Goal: Task Accomplishment & Management: Manage account settings

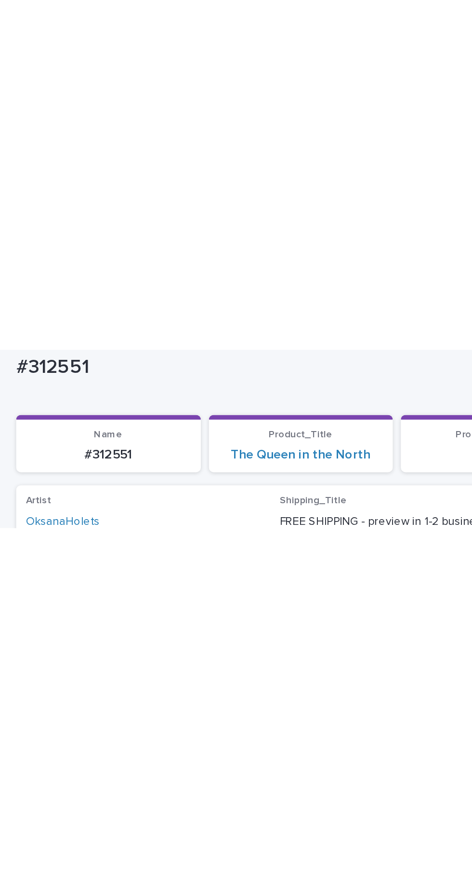
scroll to position [30, 0]
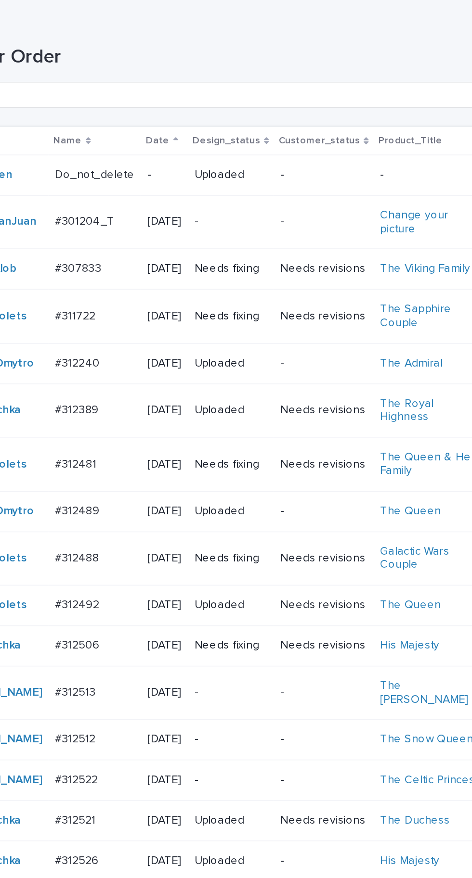
scroll to position [233, 0]
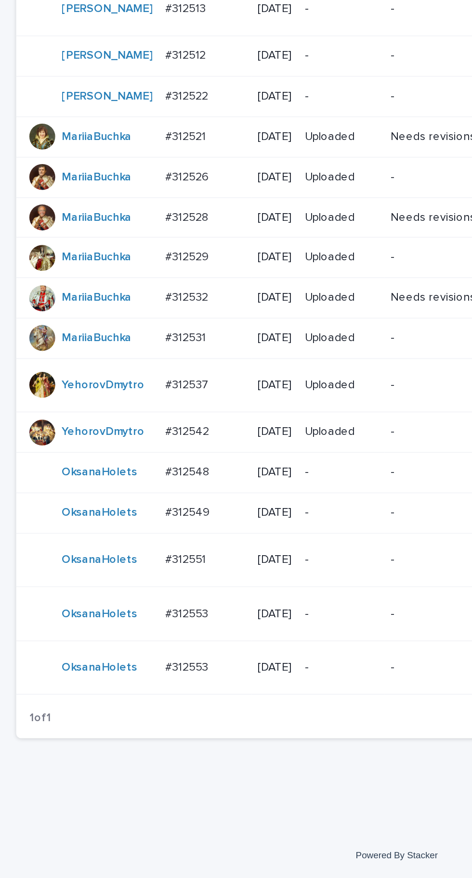
click at [113, 178] on p "#312553" at bounding box center [111, 720] width 27 height 10
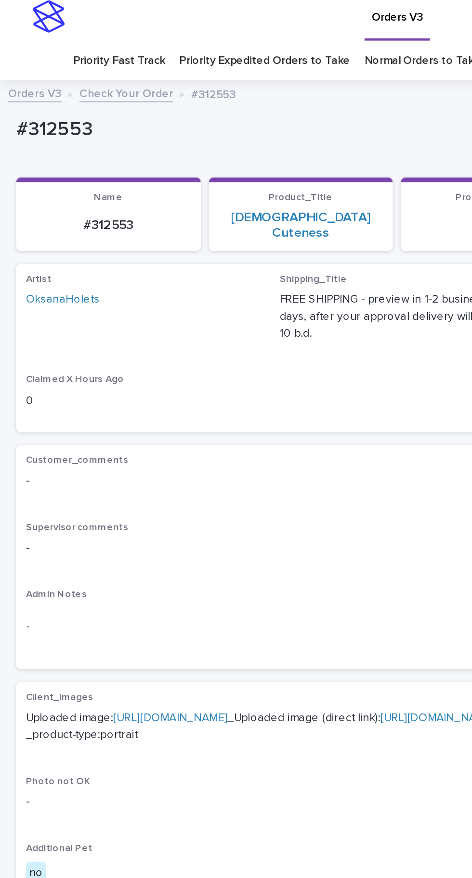
click at [107, 178] on link "https://cdn.shopify.com-uploadkit.app/s/files/1/0033/4807/0511/files/download.h…" at bounding box center [101, 432] width 68 height 7
click at [135, 178] on link "https://cdn.shopify.com-uploadkit.app/s/files/1/0033/4807/0511/files/download.h…" at bounding box center [101, 432] width 68 height 7
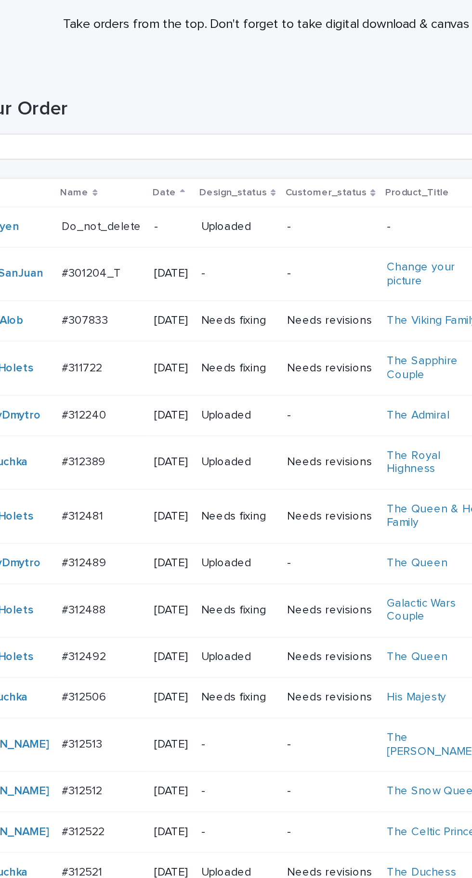
scroll to position [233, 0]
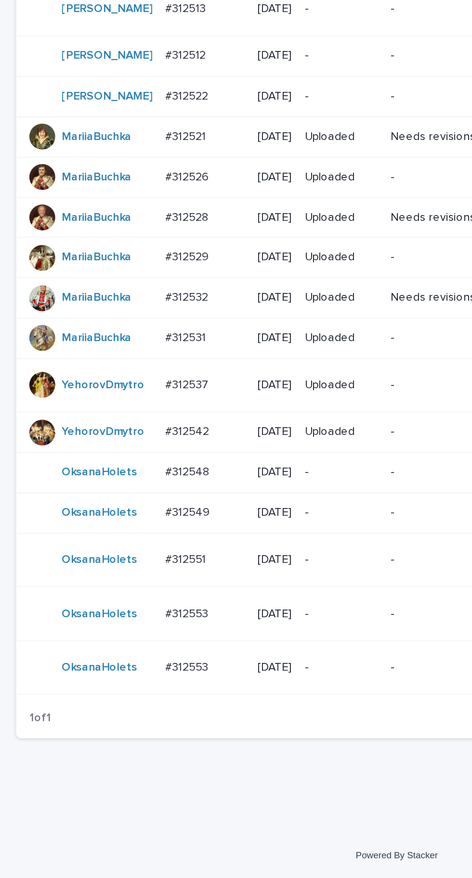
click at [116, 178] on p "#312553" at bounding box center [111, 752] width 27 height 10
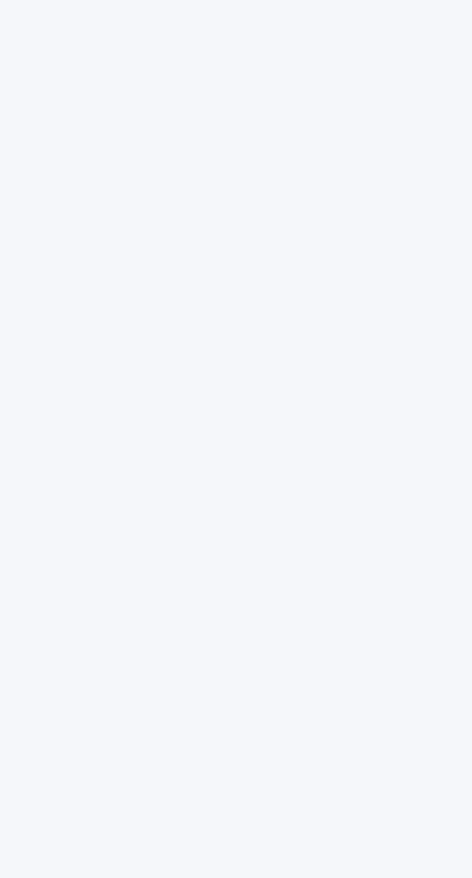
scroll to position [30, 0]
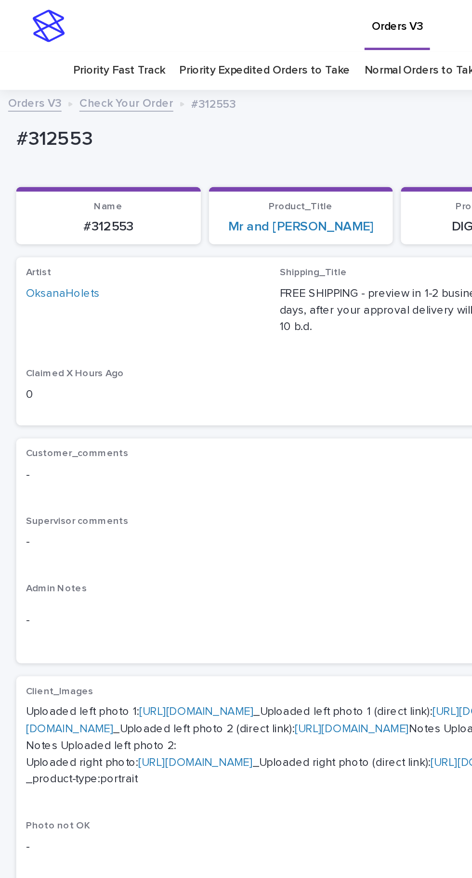
click at [125, 178] on link "https://cdn.shopify.com-uploadkit.app/s/files/1/0033/4807/0511/files/download.h…" at bounding box center [117, 423] width 68 height 7
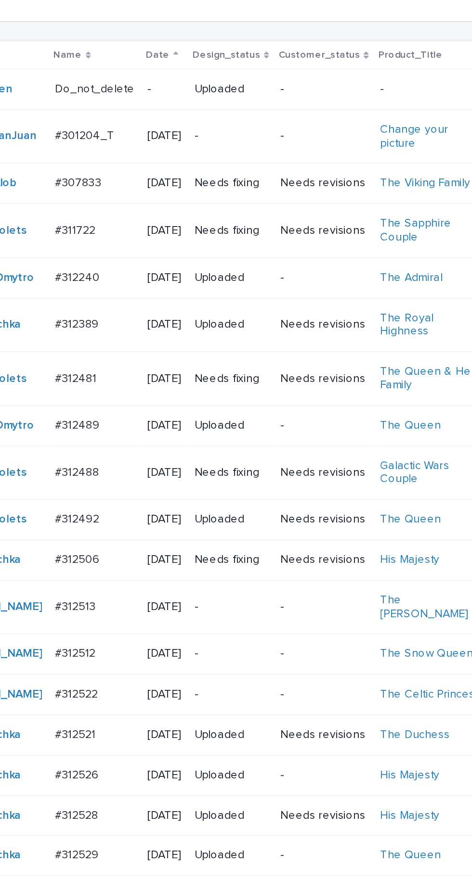
scroll to position [233, 0]
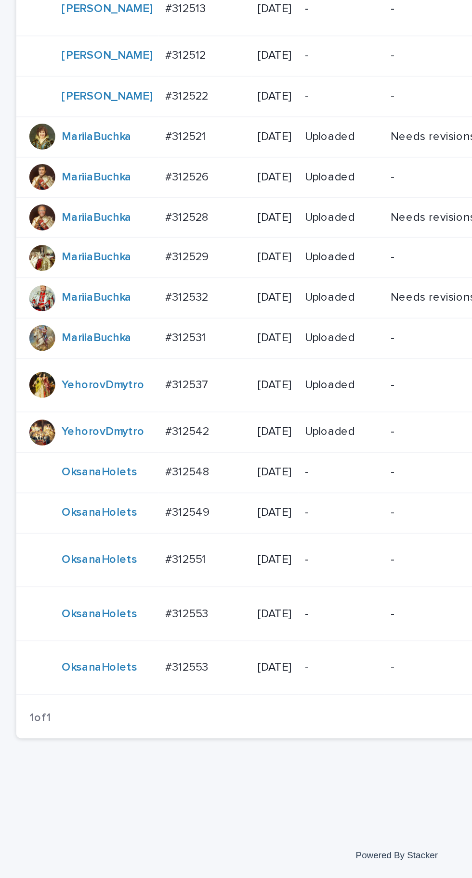
click at [113, 178] on p "#312553" at bounding box center [111, 720] width 27 height 10
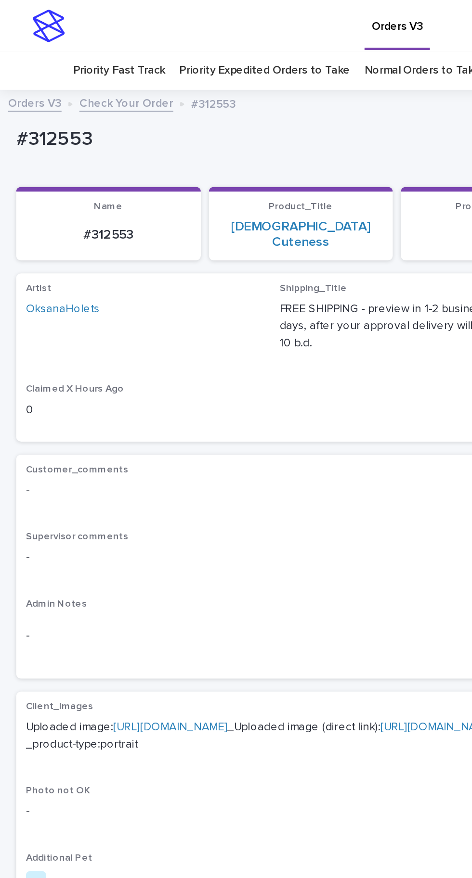
click at [135, 178] on link "https://cdn.shopify.com-uploadkit.app/s/files/1/0033/4807/0511/files/download.h…" at bounding box center [101, 432] width 68 height 7
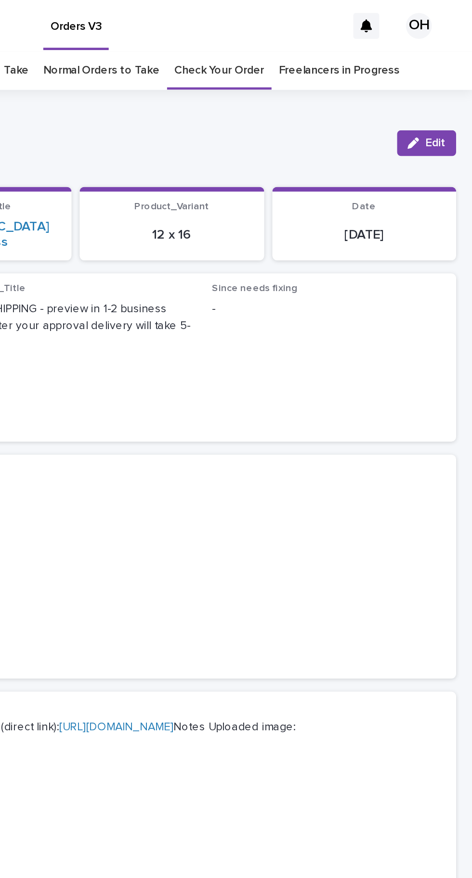
click at [445, 84] on span "Edit" at bounding box center [450, 85] width 12 height 7
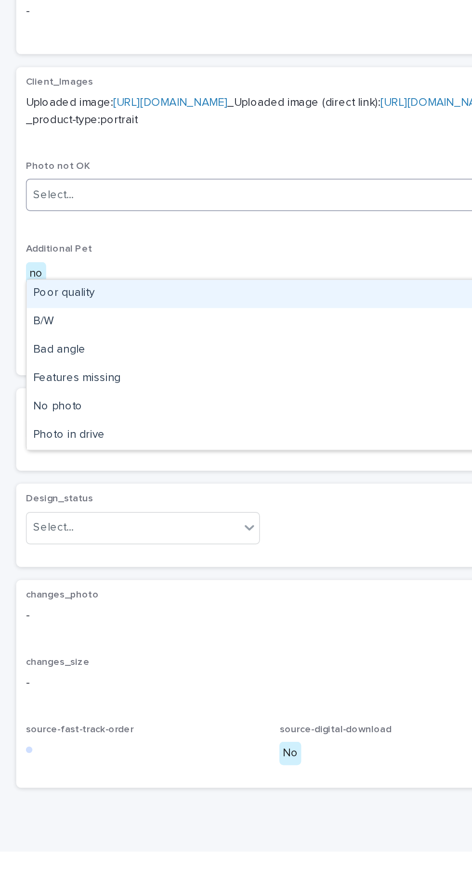
click at [57, 178] on div "Poor quality" at bounding box center [236, 546] width 440 height 17
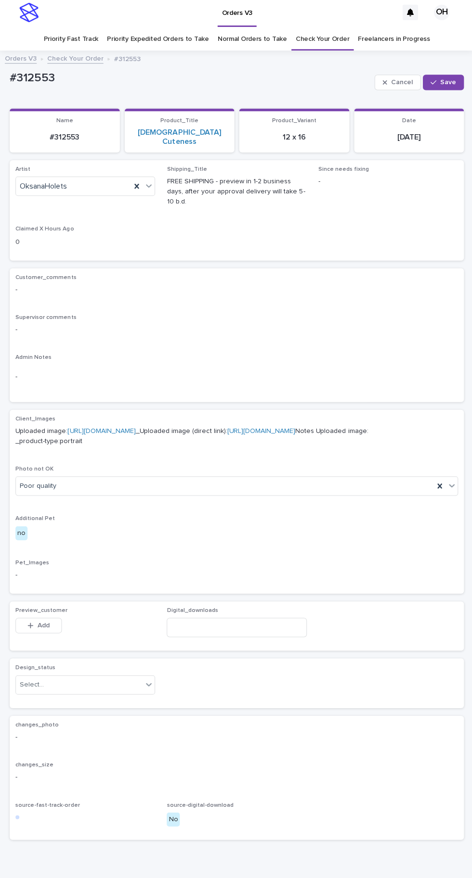
click at [447, 85] on span "Save" at bounding box center [446, 85] width 16 height 7
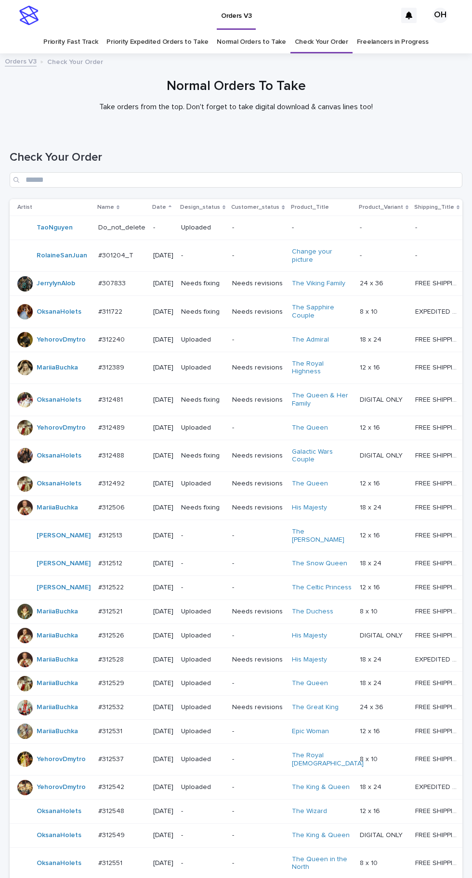
scroll to position [265, 0]
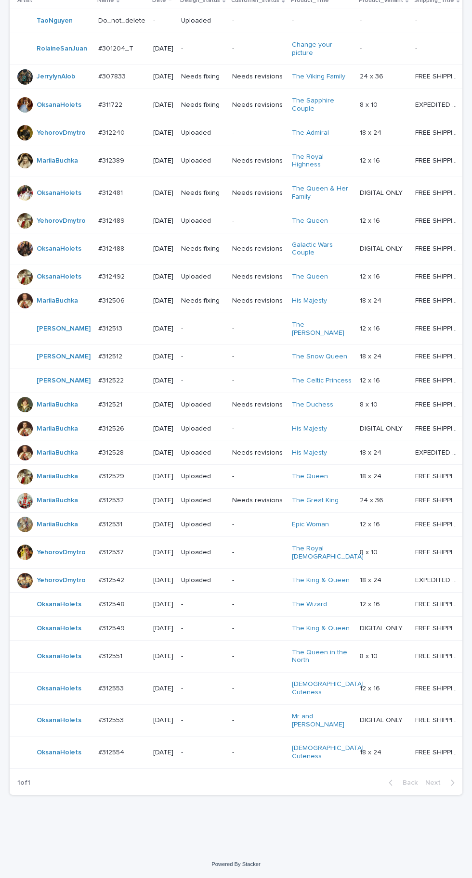
click at [123, 769] on td "#312554 #312554" at bounding box center [121, 753] width 55 height 32
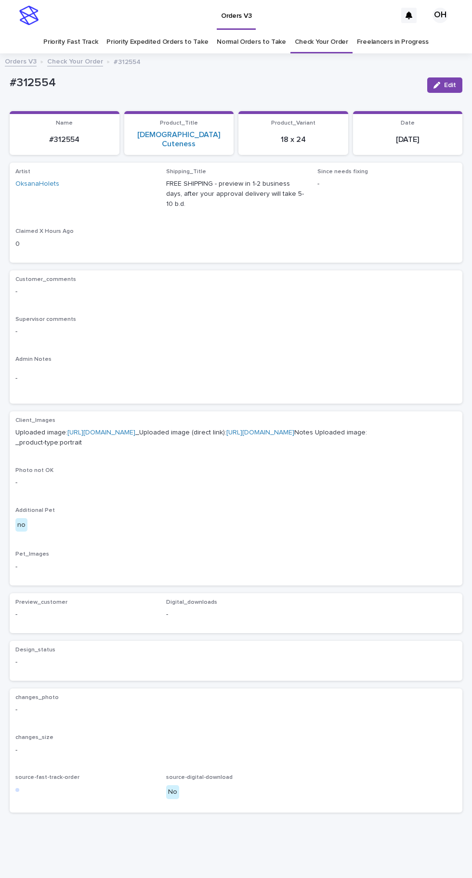
click at [135, 429] on link "[URL][DOMAIN_NAME]" at bounding box center [101, 432] width 68 height 7
click at [450, 82] on span "Edit" at bounding box center [450, 85] width 12 height 7
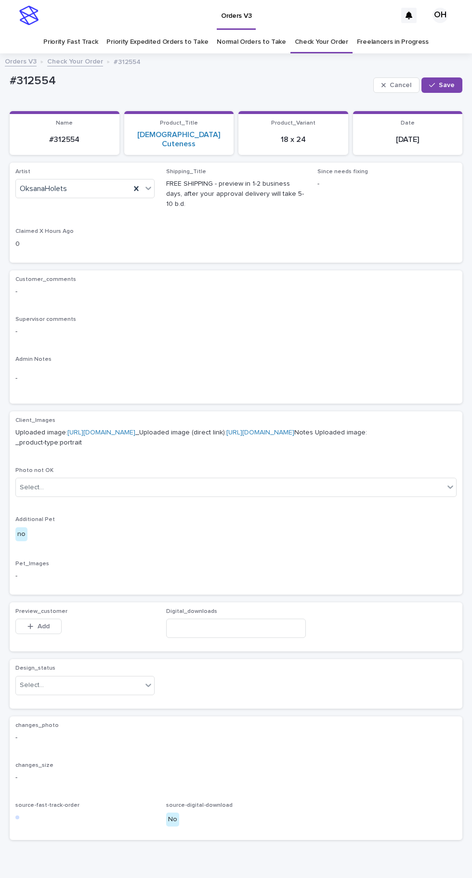
click at [135, 184] on icon at bounding box center [136, 189] width 10 height 10
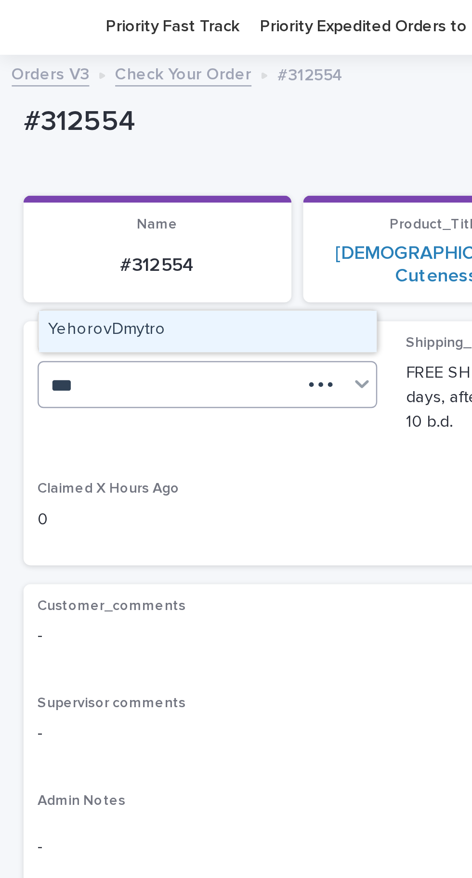
click at [94, 158] on div "YehorovDmytro" at bounding box center [85, 166] width 138 height 17
type input "***"
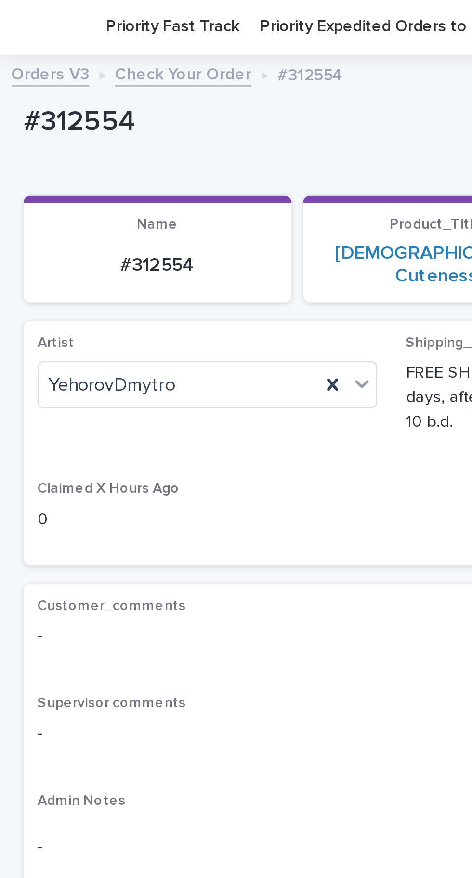
scroll to position [1, 0]
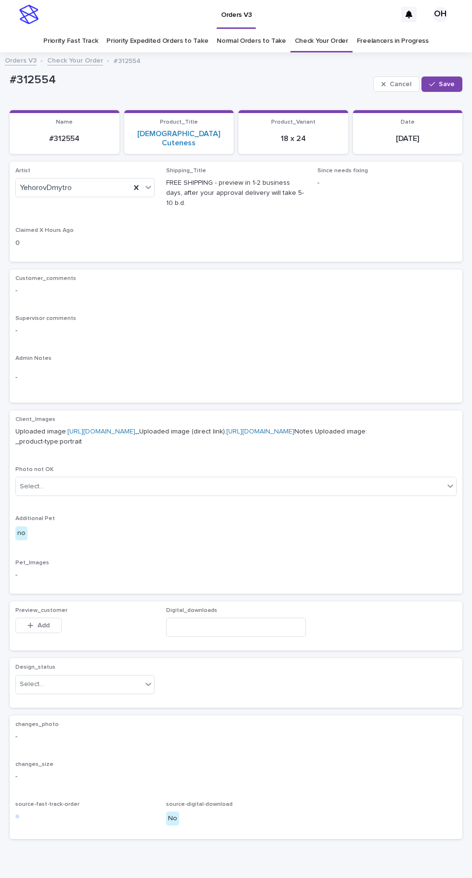
click at [458, 77] on button "Save" at bounding box center [441, 84] width 41 height 15
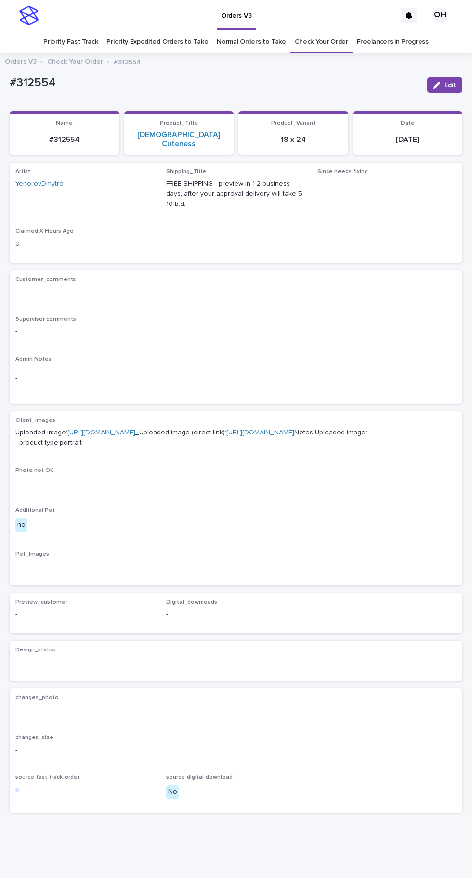
scroll to position [31, 0]
